Goal: Task Accomplishment & Management: Manage account settings

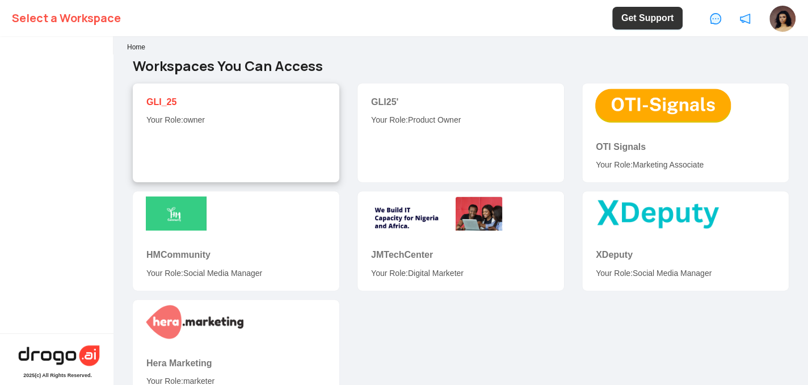
click at [164, 102] on link "GLI_25" at bounding box center [161, 102] width 30 height 10
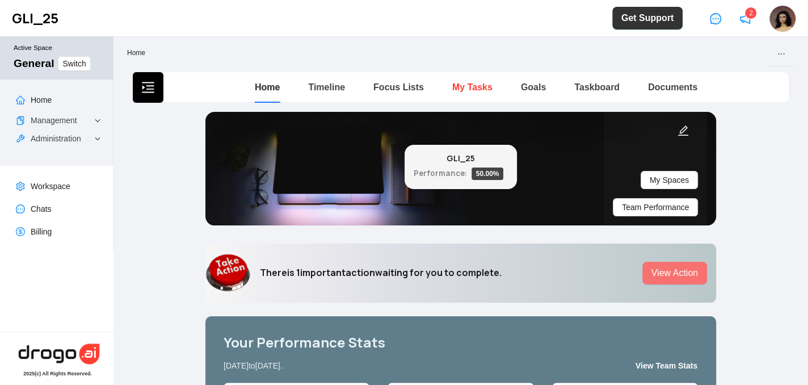
click at [455, 87] on link "My Tasks" at bounding box center [472, 87] width 40 height 10
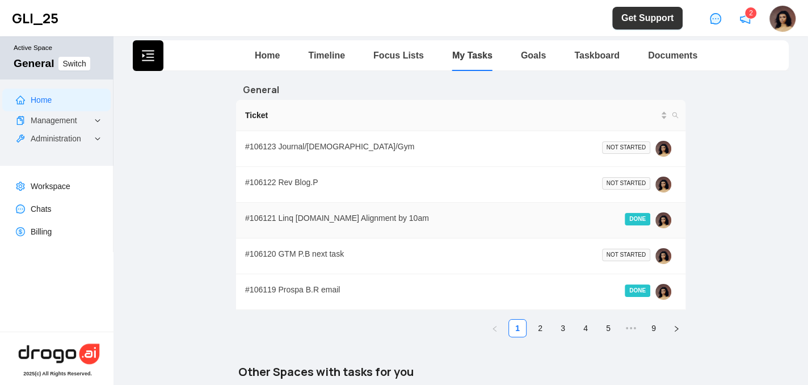
scroll to position [45, 0]
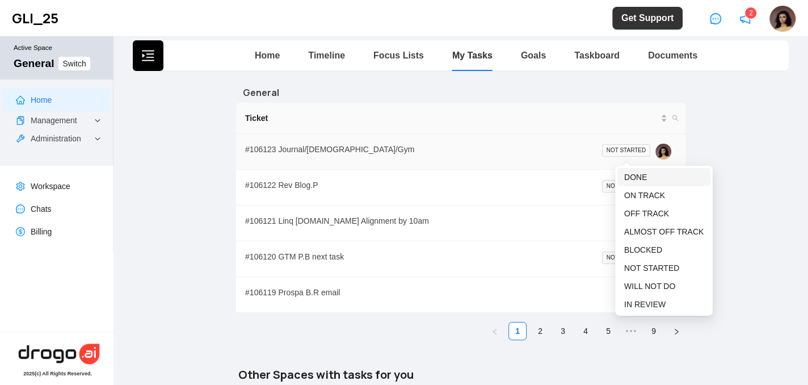
click at [632, 176] on span "DONE" at bounding box center [635, 176] width 23 height 9
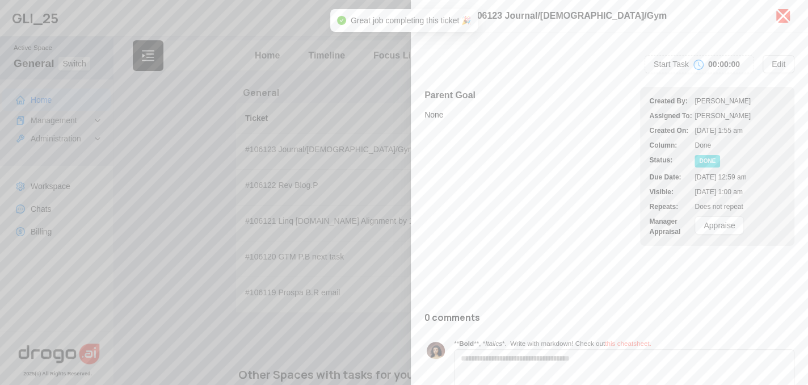
click at [783, 12] on icon "close" at bounding box center [783, 16] width 18 height 18
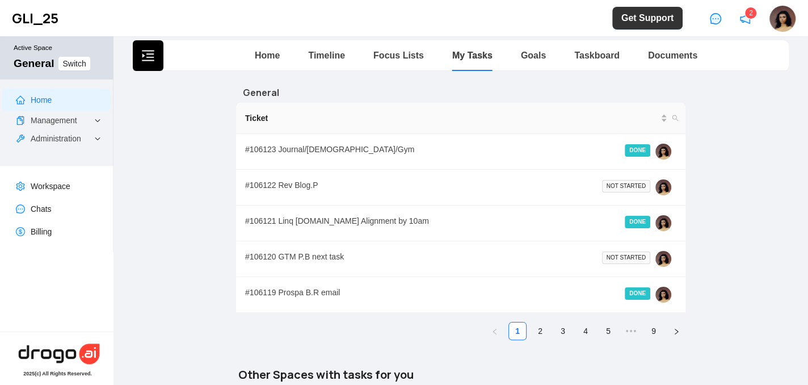
click at [532, 317] on div "Ticket # 106123 Journal/Asceticism/Gym DONE # 106122 Rev Blog.P NOT STARTED # 1…" at bounding box center [460, 221] width 449 height 237
click at [533, 323] on link "2" at bounding box center [539, 330] width 17 height 17
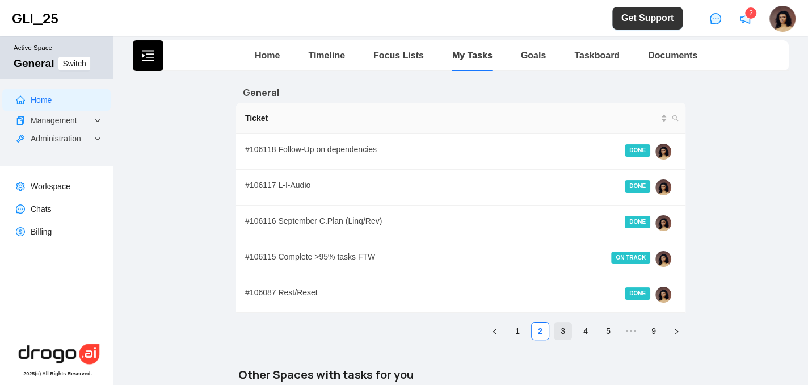
click at [559, 327] on link "3" at bounding box center [562, 330] width 17 height 17
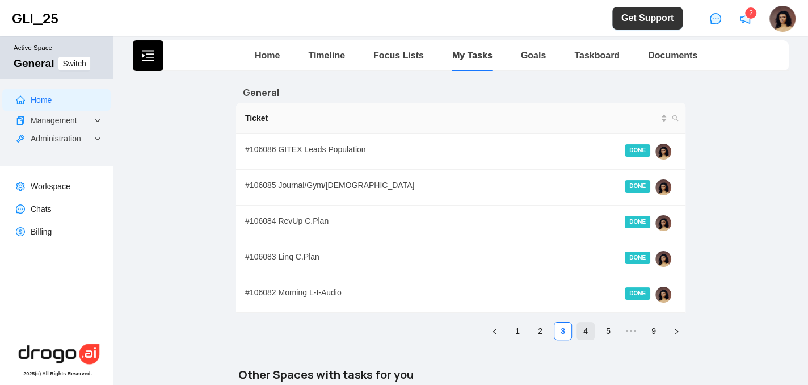
click at [580, 332] on link "4" at bounding box center [585, 330] width 17 height 17
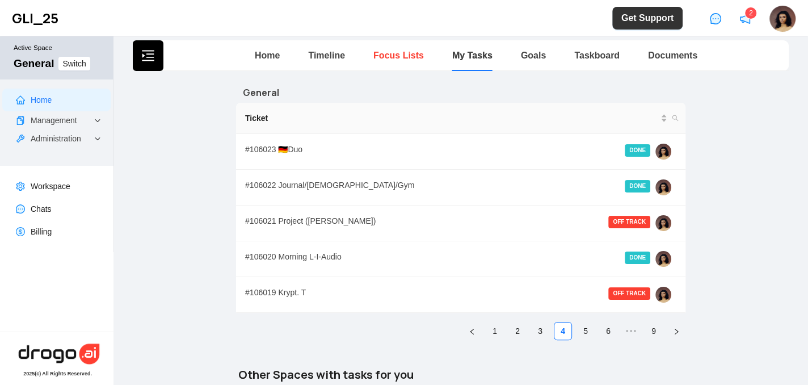
click at [373, 59] on link "Focus Lists" at bounding box center [398, 55] width 50 height 10
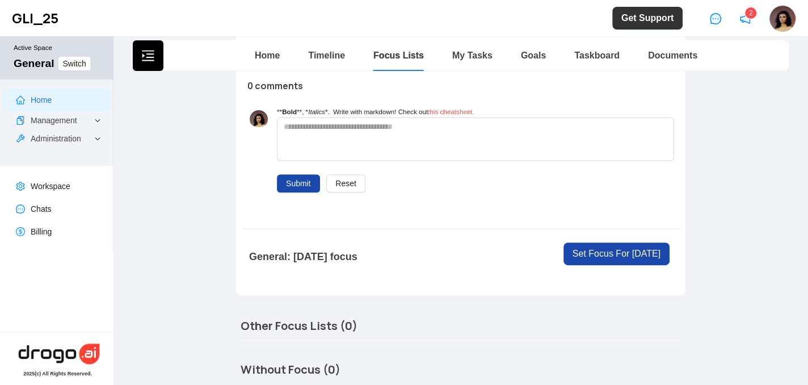
scroll to position [255, 0]
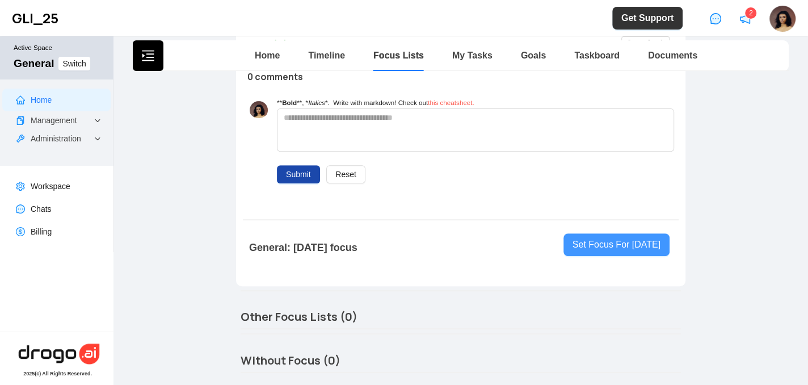
click at [600, 239] on span "Set Focus For [DATE]" at bounding box center [616, 245] width 88 height 14
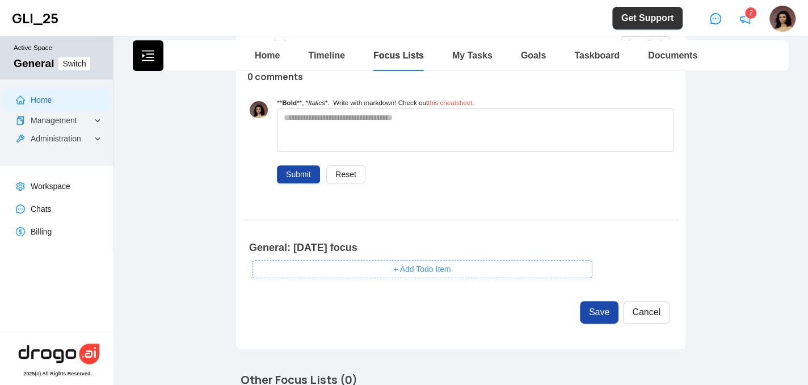
click at [512, 272] on button "+ Add Todo Item" at bounding box center [422, 269] width 340 height 18
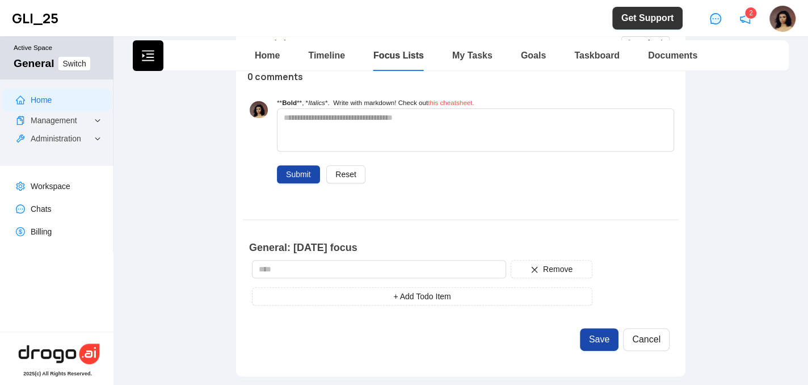
click at [412, 276] on div "Remove + Add Todo Item" at bounding box center [422, 282] width 340 height 45
click at [388, 265] on input "text" at bounding box center [379, 269] width 254 height 18
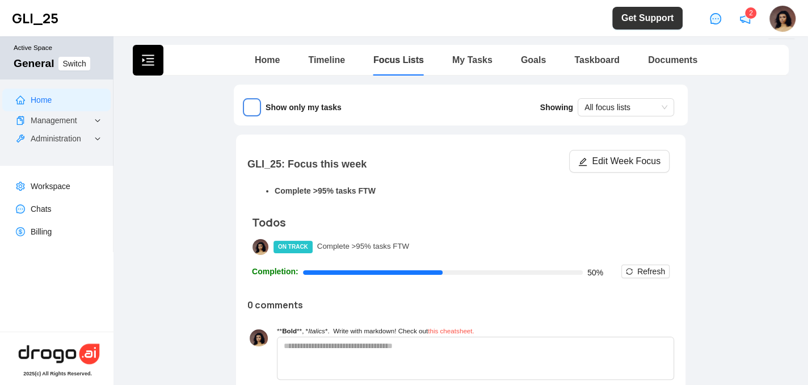
scroll to position [34, 0]
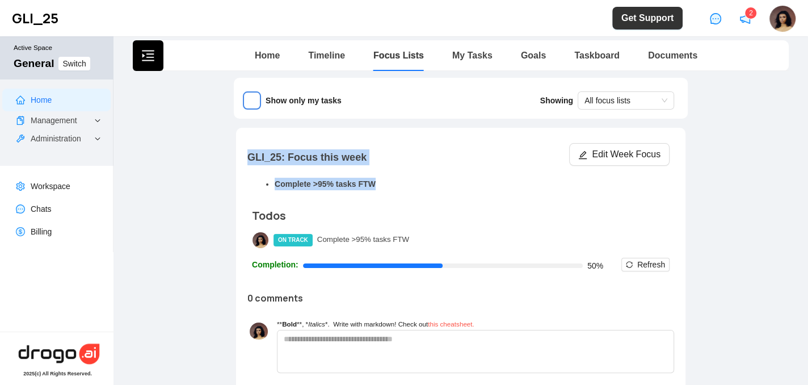
drag, startPoint x: 241, startPoint y: 154, endPoint x: 387, endPoint y: 183, distance: 149.1
click at [387, 183] on div "GLI_25: Focus this week Edit Week Focus Complete >95% tasks FTW Todos ON TRACK …" at bounding box center [460, 285] width 445 height 302
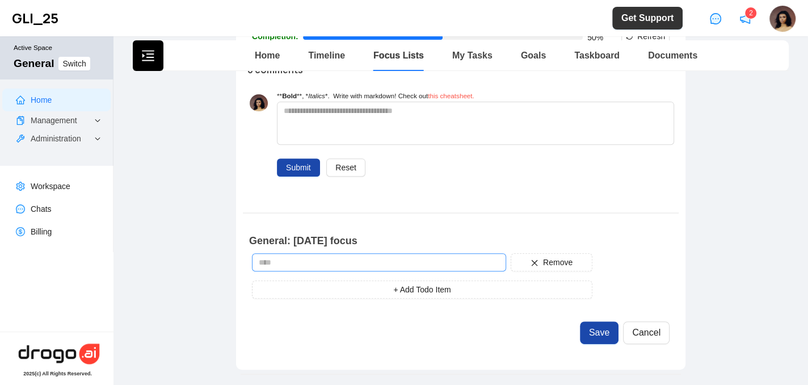
scroll to position [279, 0]
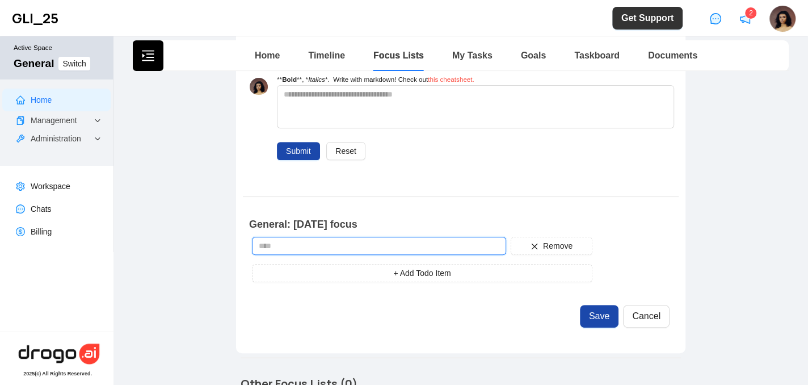
click at [283, 240] on input "text" at bounding box center [379, 246] width 254 height 18
type input "*"
type input "**********"
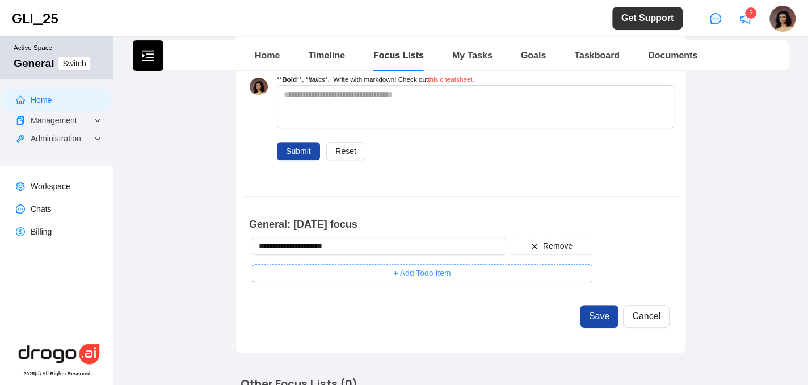
click at [327, 271] on button "+ Add Todo Item" at bounding box center [422, 273] width 340 height 18
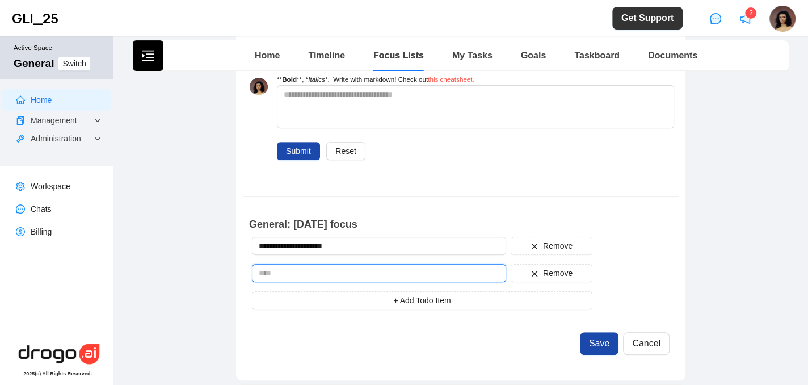
click at [314, 271] on input "text" at bounding box center [379, 273] width 254 height 18
click at [288, 267] on input "text" at bounding box center [379, 273] width 254 height 18
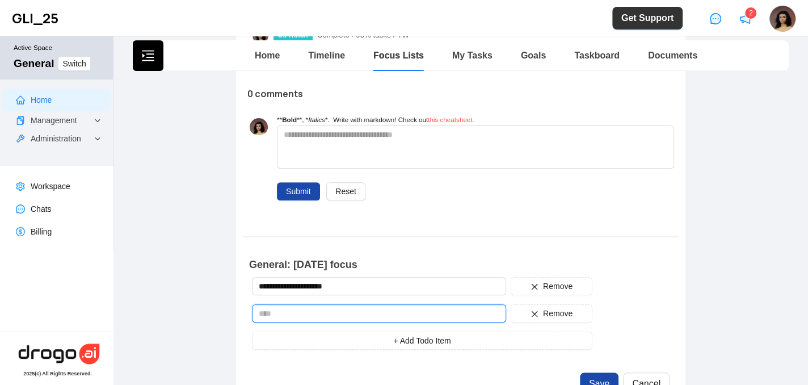
scroll to position [301, 0]
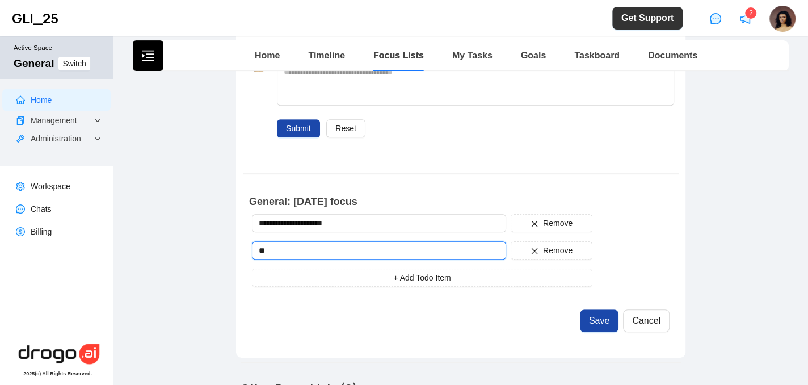
type input "*"
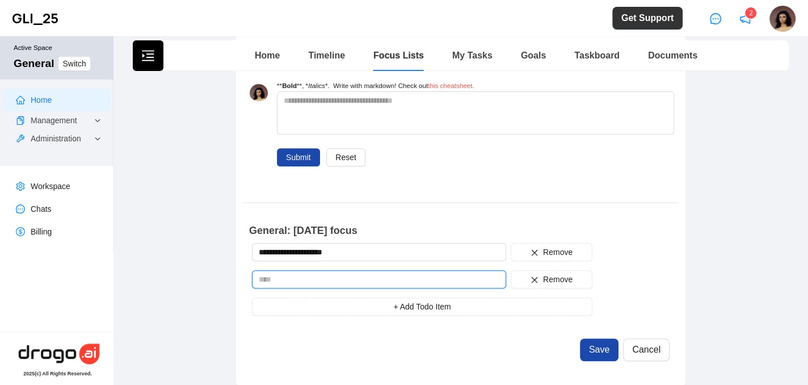
scroll to position [329, 0]
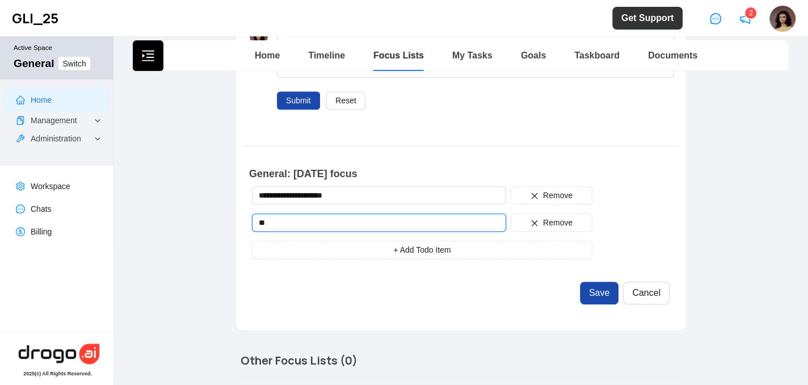
type input "*"
type input "**********"
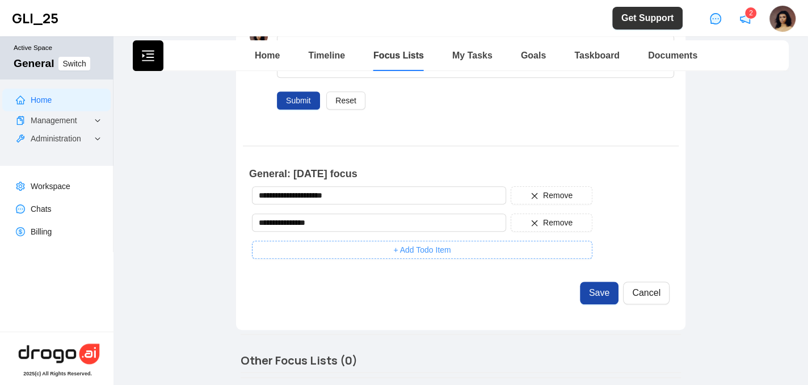
click at [294, 241] on button "+ Add Todo Item" at bounding box center [422, 250] width 340 height 18
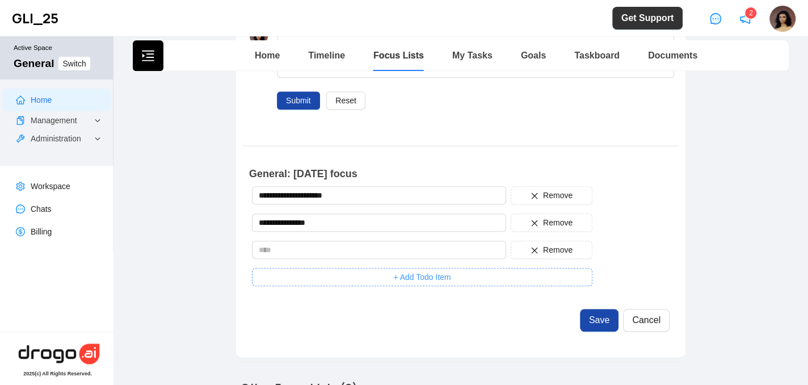
click at [294, 241] on input "text" at bounding box center [379, 250] width 254 height 18
click at [287, 244] on input "text" at bounding box center [379, 250] width 254 height 18
type input "*"
type input "*****"
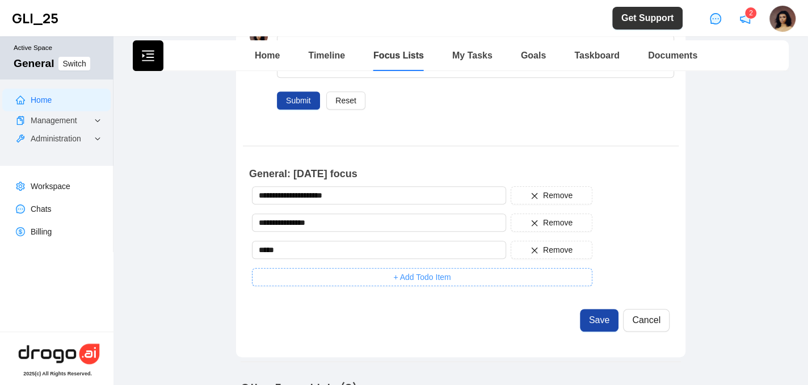
click at [301, 280] on button "+ Add Todo Item" at bounding box center [422, 277] width 340 height 18
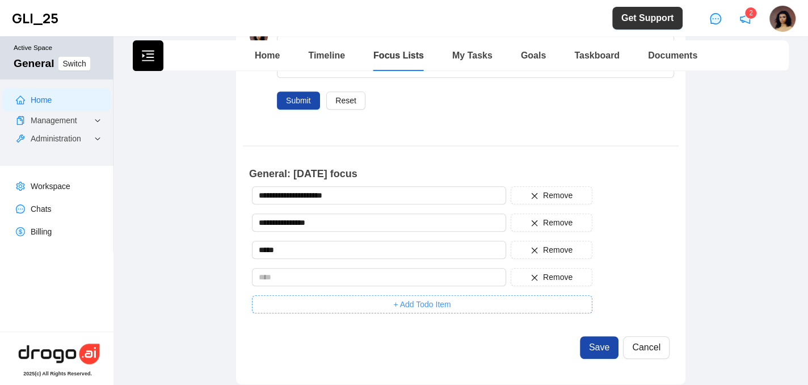
click at [301, 280] on input "text" at bounding box center [379, 277] width 254 height 18
type input "**********"
click at [335, 304] on button "+ Add Todo Item" at bounding box center [422, 304] width 340 height 18
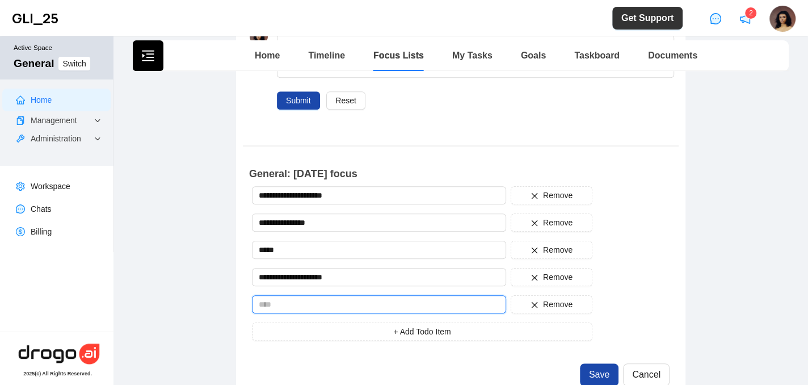
click at [320, 301] on input "text" at bounding box center [379, 304] width 254 height 18
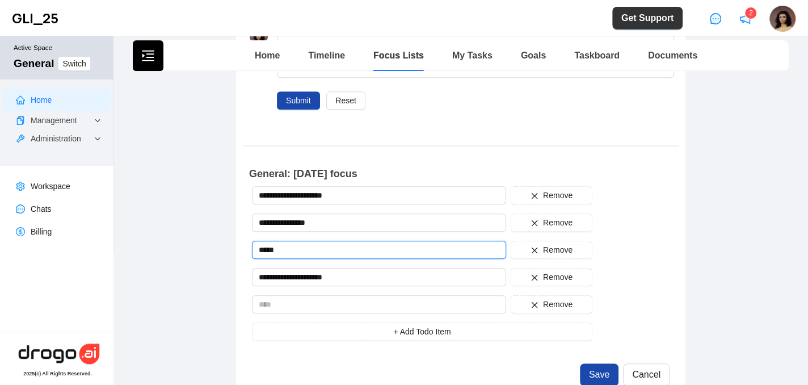
click at [283, 257] on div "**********" at bounding box center [422, 263] width 340 height 154
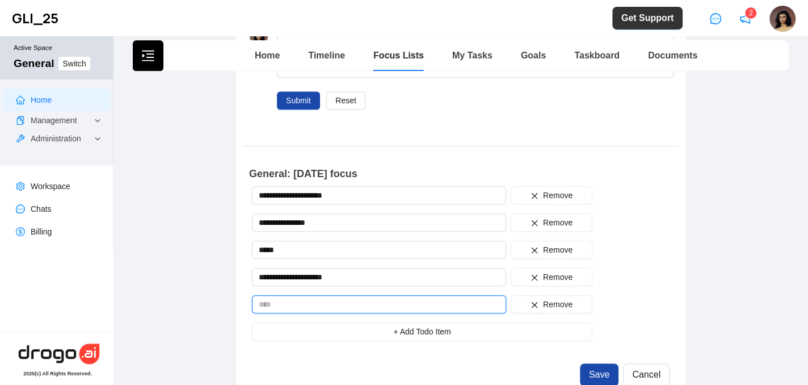
click at [268, 302] on input "text" at bounding box center [379, 304] width 254 height 18
click at [283, 303] on input "text" at bounding box center [379, 304] width 254 height 18
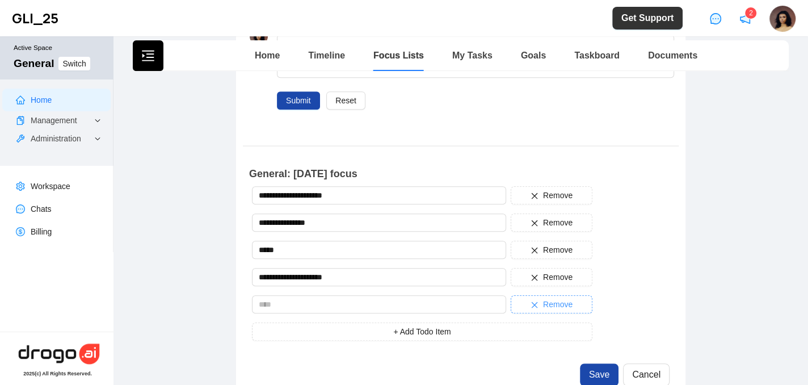
click at [534, 302] on button "Remove" at bounding box center [552, 304] width 82 height 18
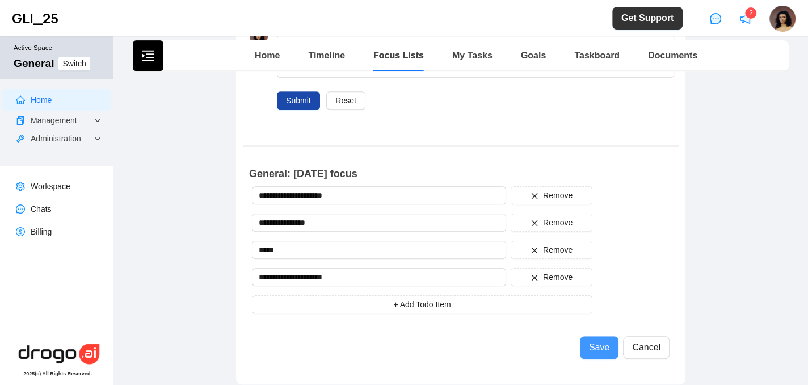
click at [604, 340] on span "Save" at bounding box center [599, 347] width 20 height 14
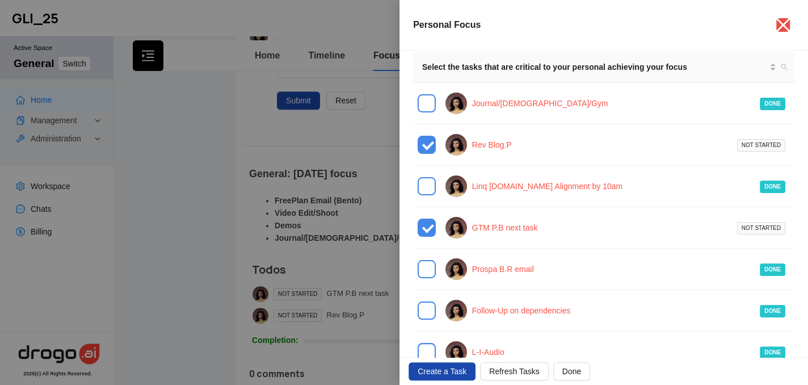
scroll to position [0, 0]
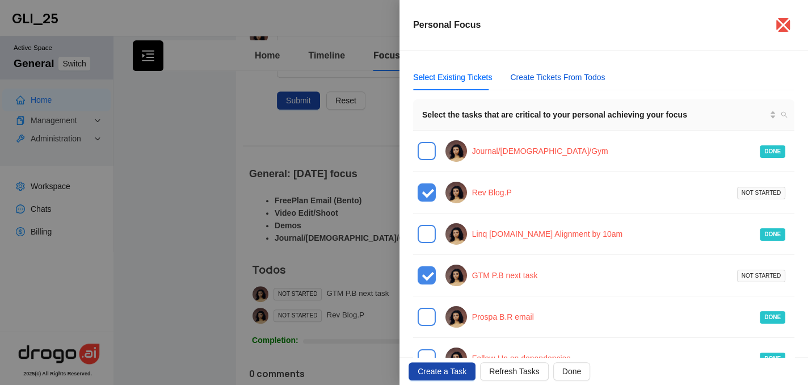
click at [528, 75] on div "Create Tickets From Todos" at bounding box center [557, 77] width 95 height 12
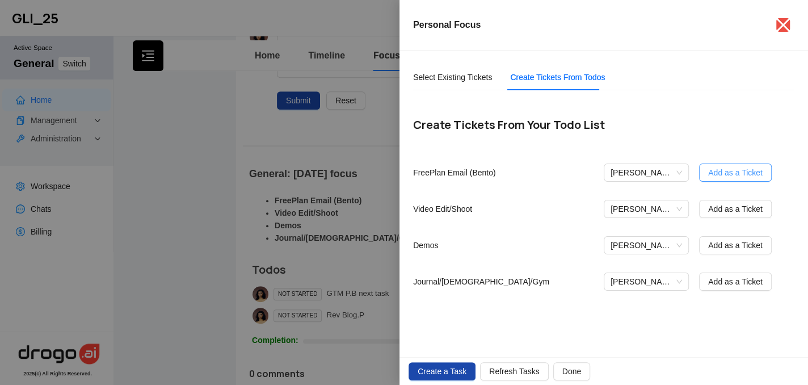
click at [741, 174] on span "Add as a Ticket" at bounding box center [735, 172] width 54 height 12
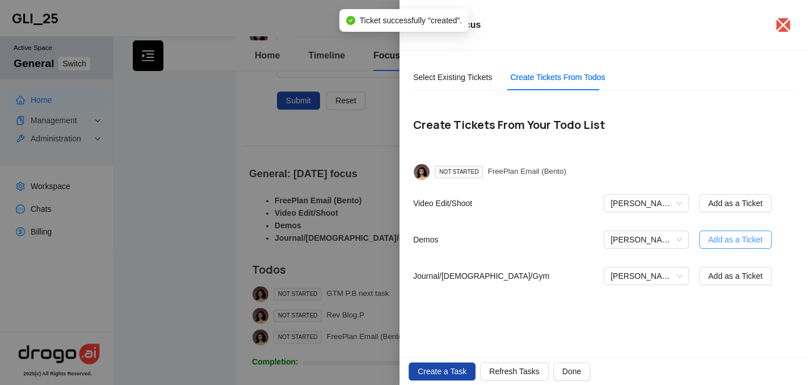
click at [740, 231] on button "Add as a Ticket" at bounding box center [735, 239] width 73 height 18
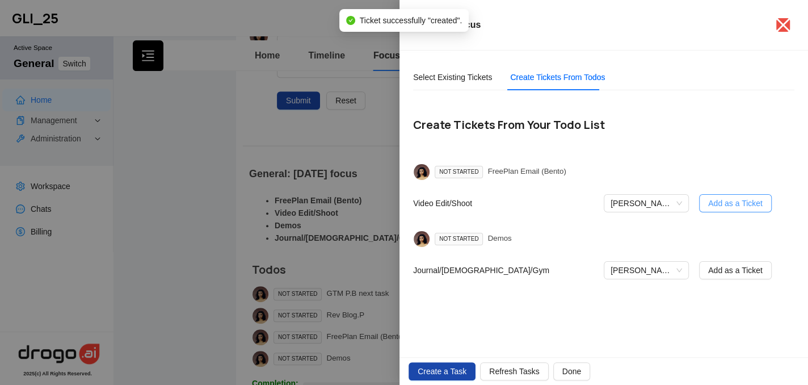
click at [727, 210] on button "Add as a Ticket" at bounding box center [735, 203] width 73 height 18
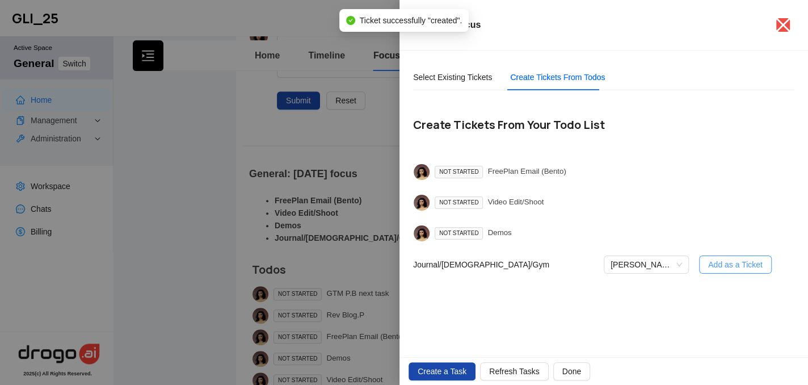
click at [726, 260] on span "Add as a Ticket" at bounding box center [735, 264] width 54 height 12
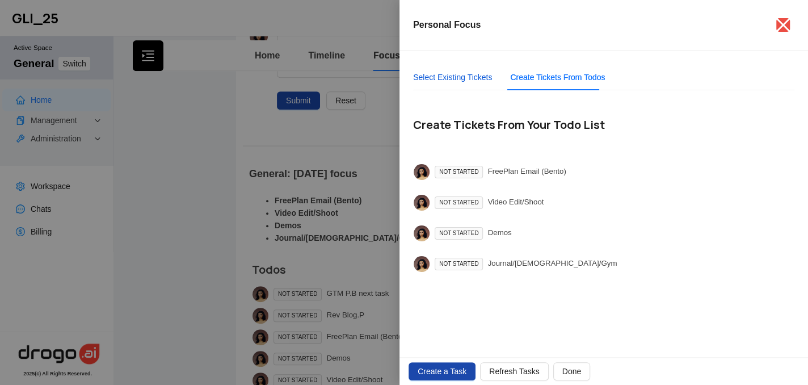
click at [447, 77] on div "Select Existing Tickets" at bounding box center [452, 77] width 79 height 12
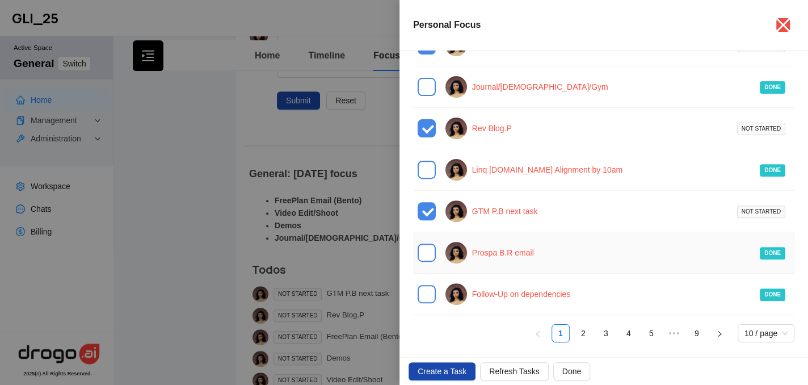
scroll to position [231, 0]
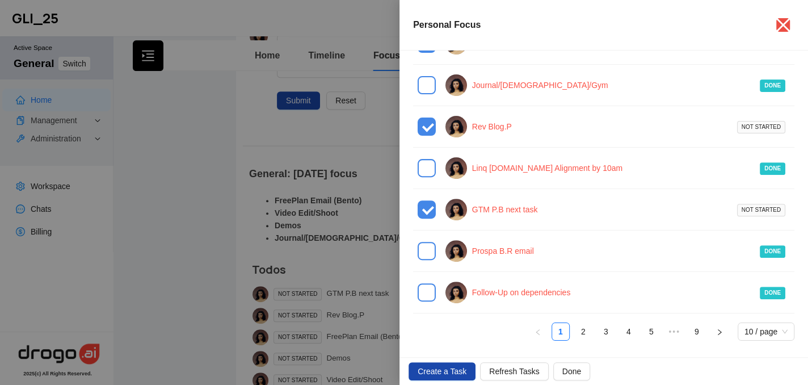
click at [574, 318] on div "Select the tasks that are critical to your personal achieving your focus Journa…" at bounding box center [603, 104] width 381 height 472
click at [575, 325] on link "2" at bounding box center [583, 331] width 17 height 17
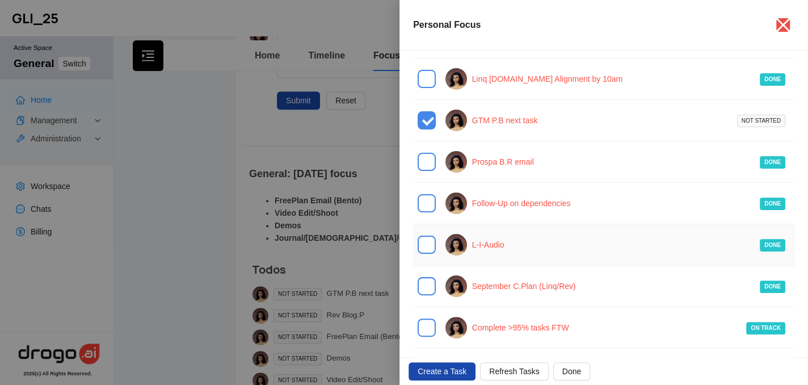
scroll to position [235, 0]
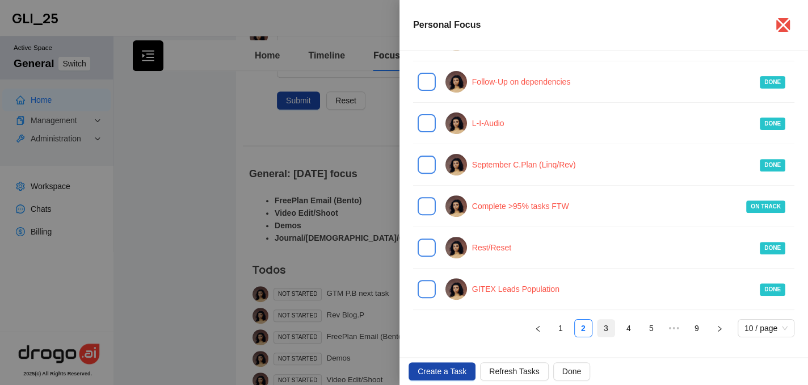
click at [597, 319] on link "3" at bounding box center [605, 327] width 17 height 17
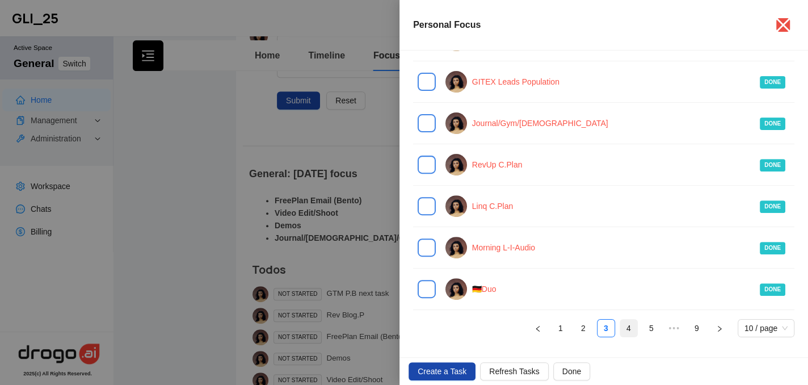
click at [620, 330] on link "4" at bounding box center [628, 327] width 17 height 17
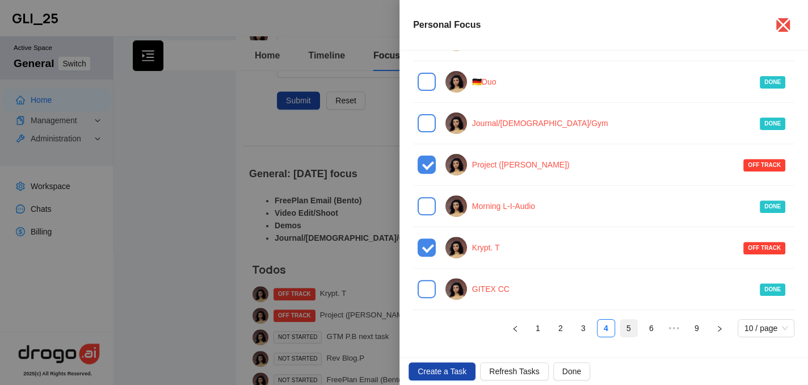
click at [623, 322] on link "5" at bounding box center [628, 327] width 17 height 17
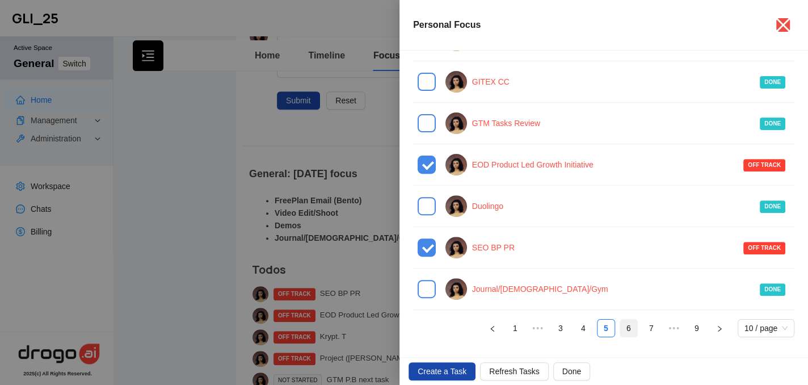
click at [621, 320] on link "6" at bounding box center [628, 327] width 17 height 17
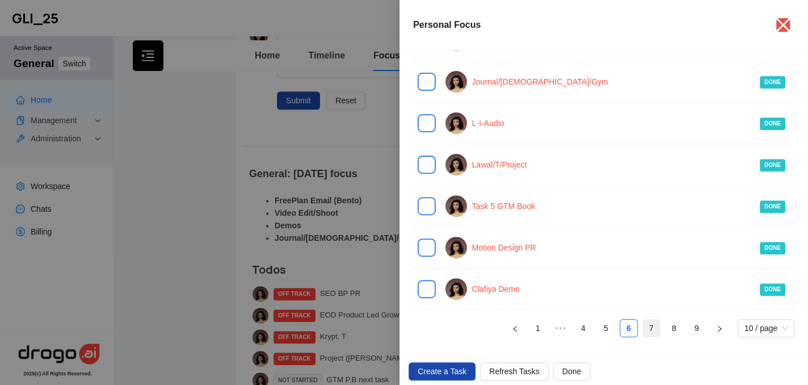
click at [643, 323] on link "7" at bounding box center [651, 327] width 17 height 17
click at [665, 322] on link "8" at bounding box center [673, 327] width 17 height 17
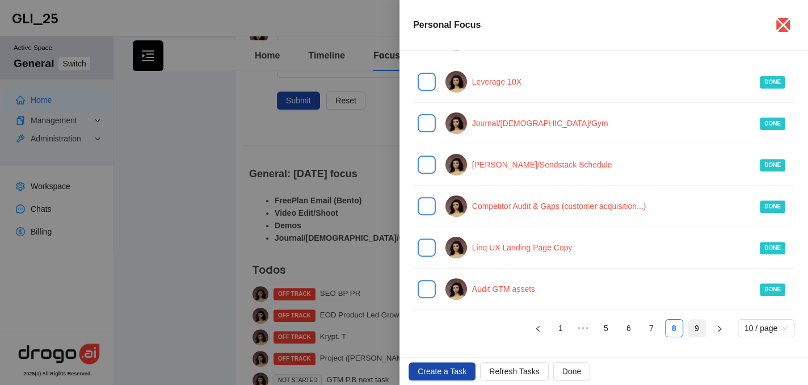
click at [688, 328] on link "9" at bounding box center [696, 327] width 17 height 17
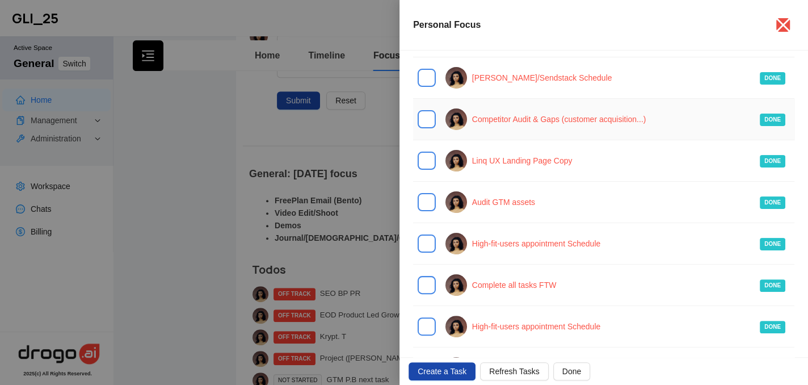
scroll to position [194, 0]
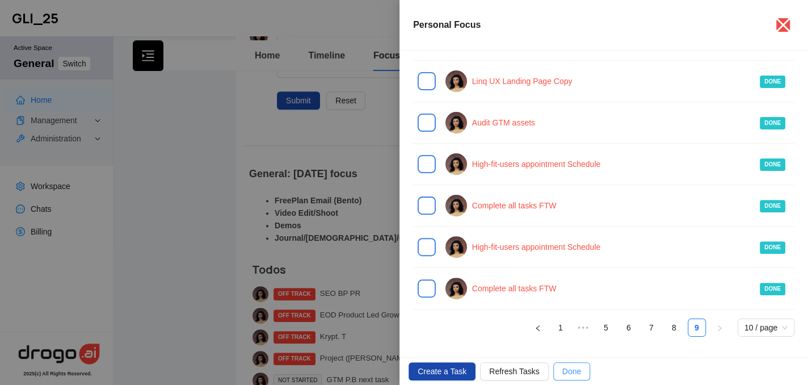
click at [563, 372] on span "Done" at bounding box center [571, 371] width 19 height 12
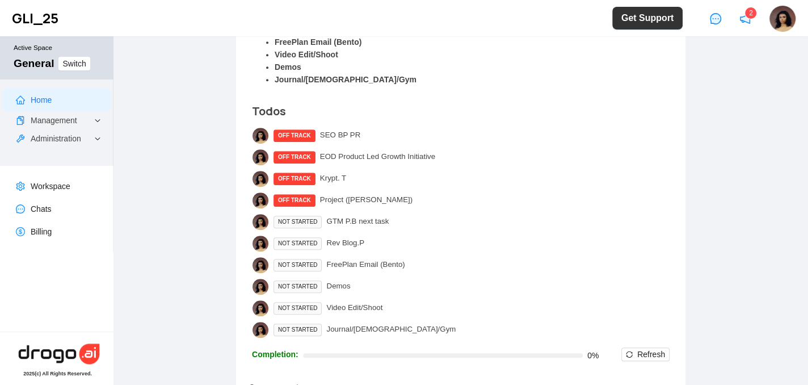
scroll to position [488, 0]
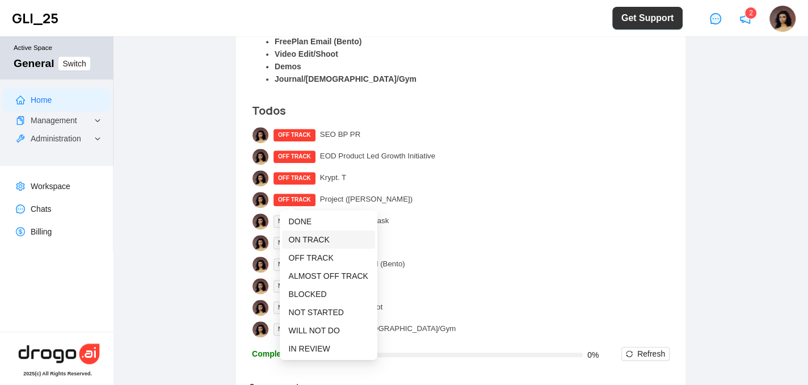
click at [308, 235] on span "ON TRACK" at bounding box center [309, 239] width 41 height 9
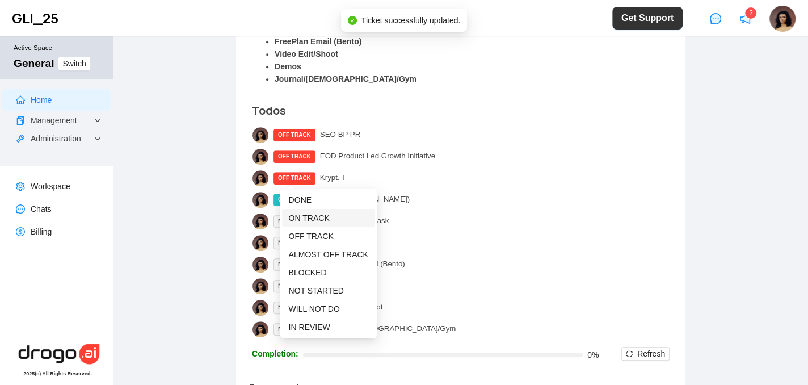
click at [303, 215] on span "ON TRACK" at bounding box center [309, 217] width 41 height 9
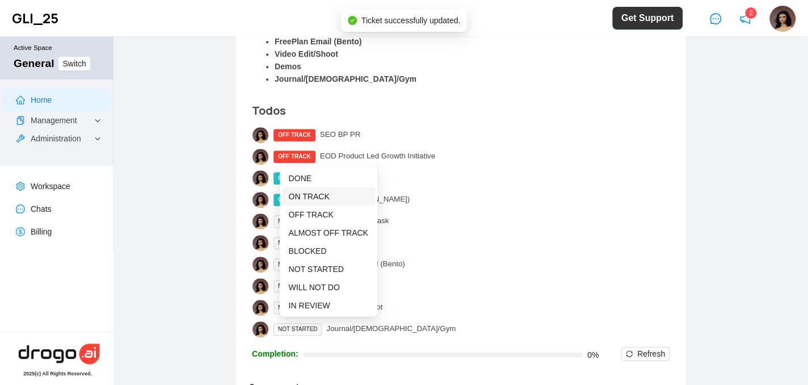
click at [305, 192] on span "ON TRACK" at bounding box center [309, 196] width 41 height 9
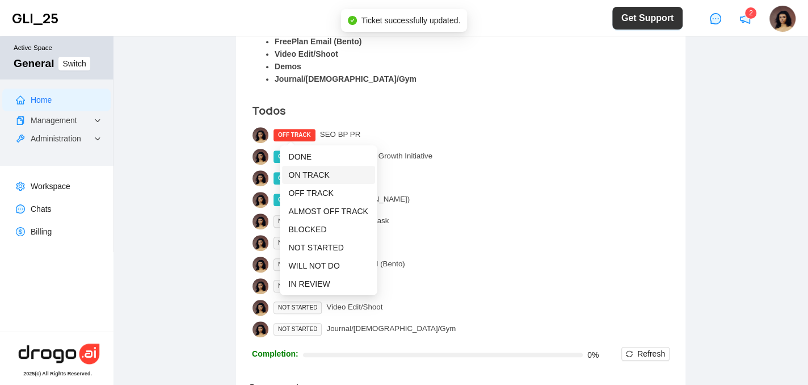
click at [307, 174] on span "ON TRACK" at bounding box center [309, 174] width 41 height 9
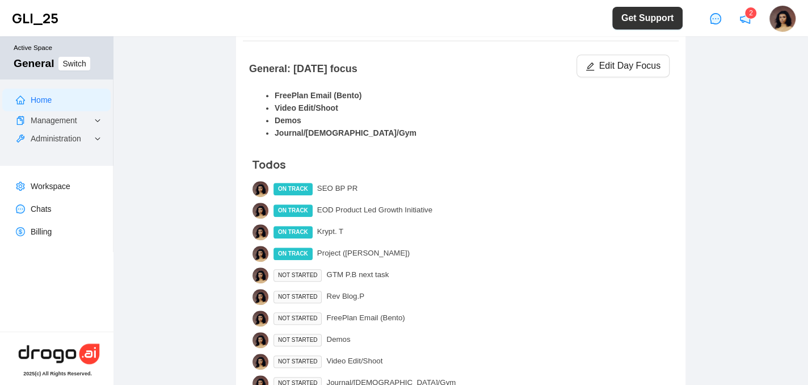
scroll to position [434, 0]
click at [747, 18] on icon "notification" at bounding box center [745, 19] width 9 height 8
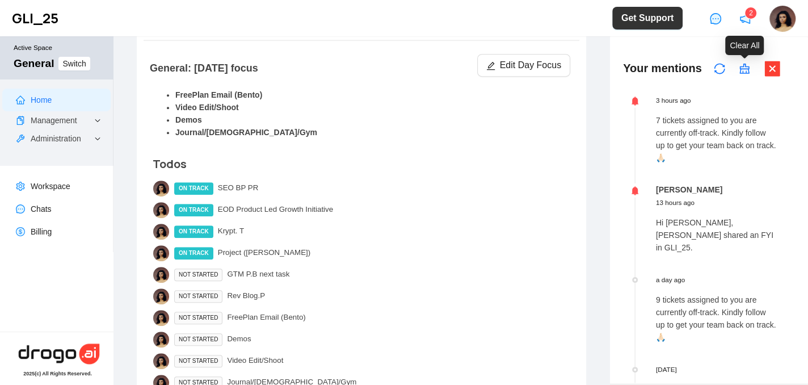
click at [747, 69] on icon "clear" at bounding box center [744, 69] width 10 height 10
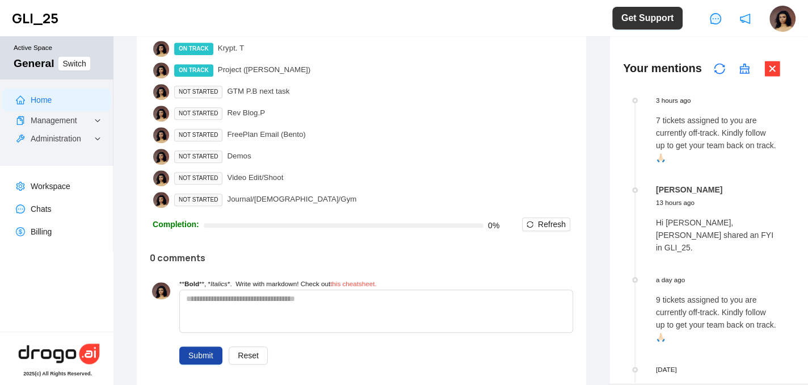
scroll to position [736, 0]
